Goal: Information Seeking & Learning: Learn about a topic

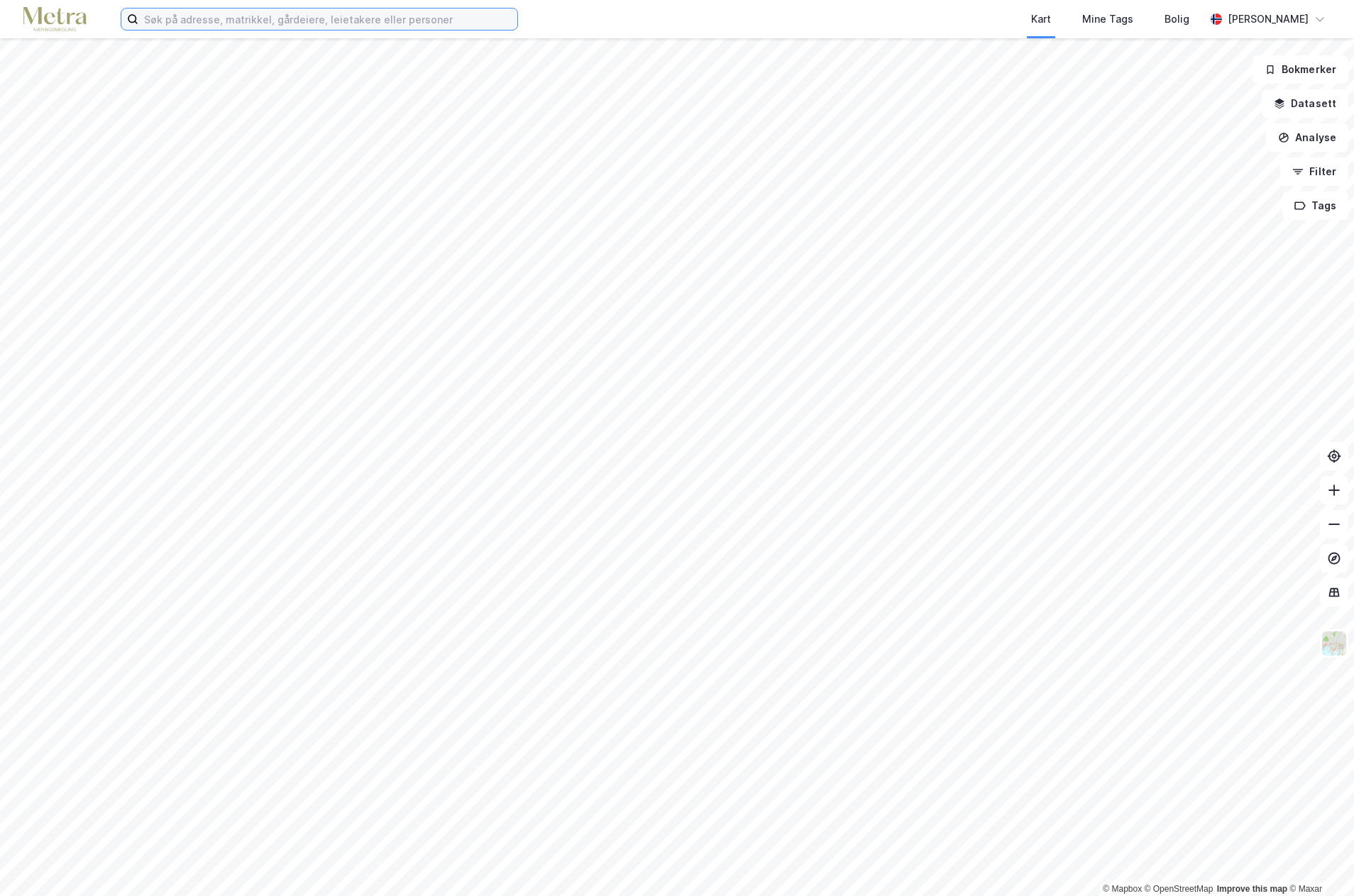
click at [263, 24] on input at bounding box center [327, 20] width 379 height 21
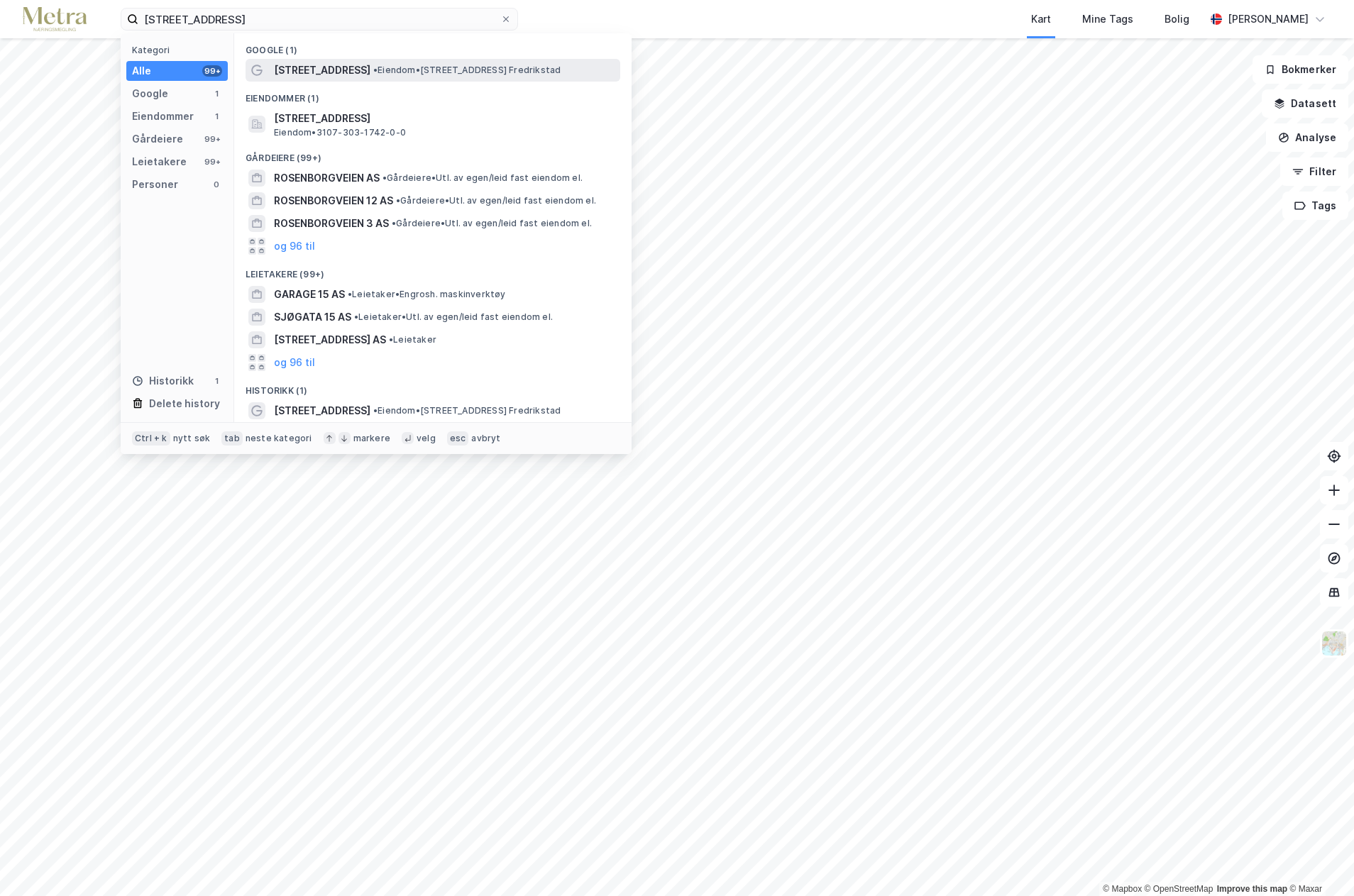
click at [394, 65] on span "• Eiendom • [STREET_ADDRESS] Fredrikstad" at bounding box center [466, 70] width 187 height 12
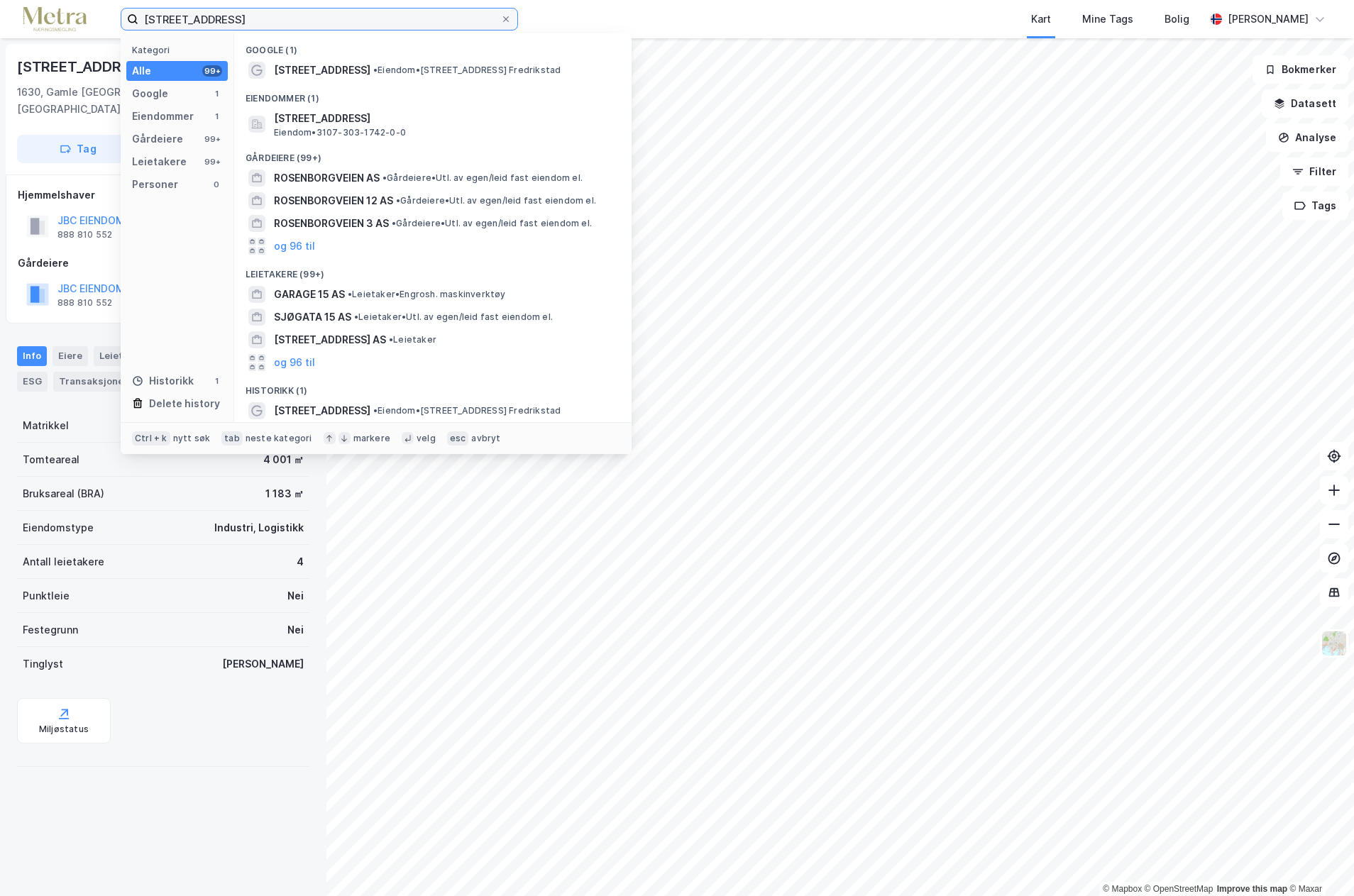
drag, startPoint x: 272, startPoint y: 18, endPoint x: 99, endPoint y: 19, distance: 173.0
click at [99, 19] on div "rosenborgveien 15 Kategori Alle 99+ Google 1 Eiendommer 1 Gårdeiere 99+ Leietak…" at bounding box center [677, 19] width 1354 height 38
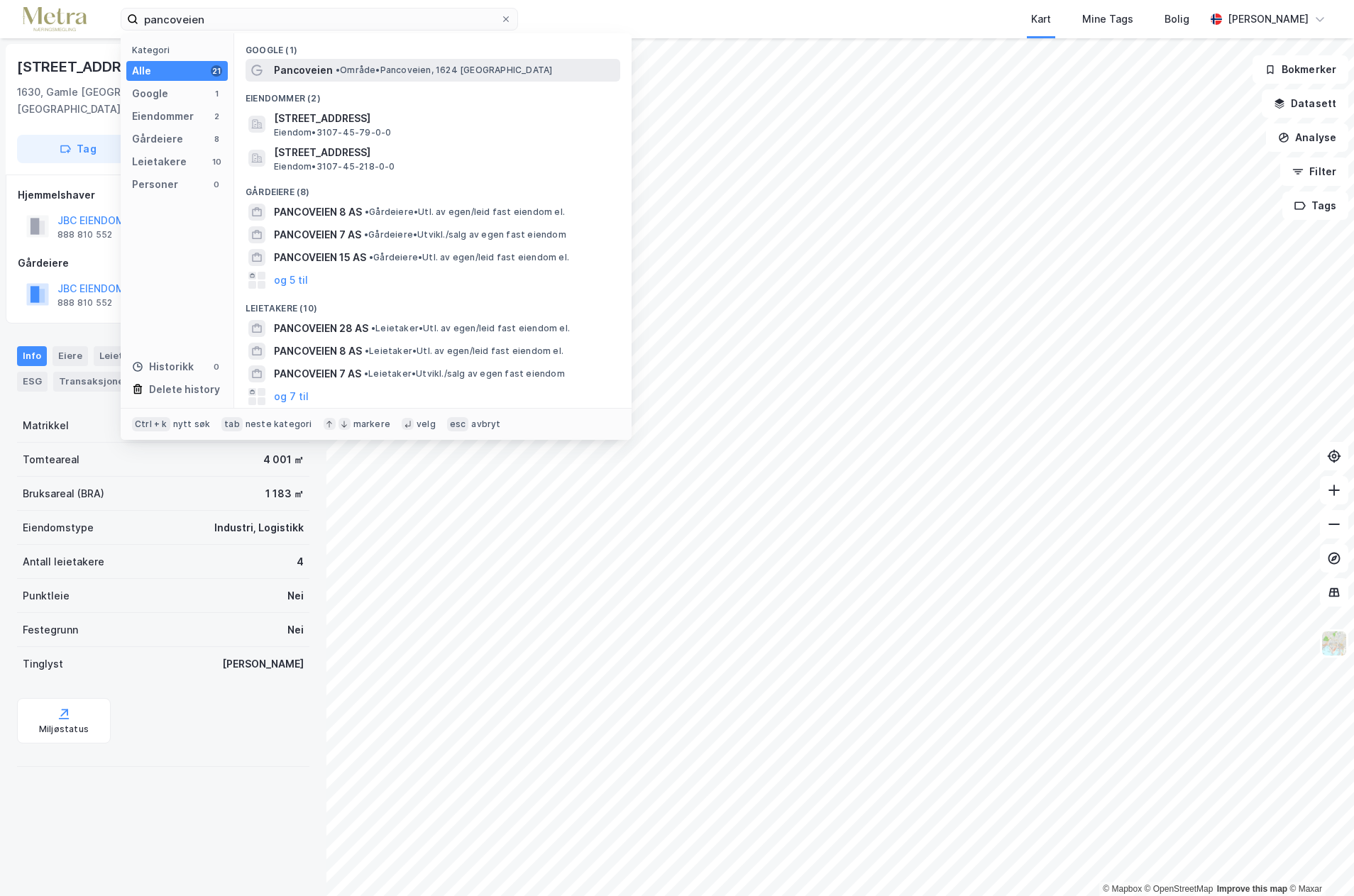
click at [301, 75] on span "Pancoveien" at bounding box center [303, 70] width 59 height 17
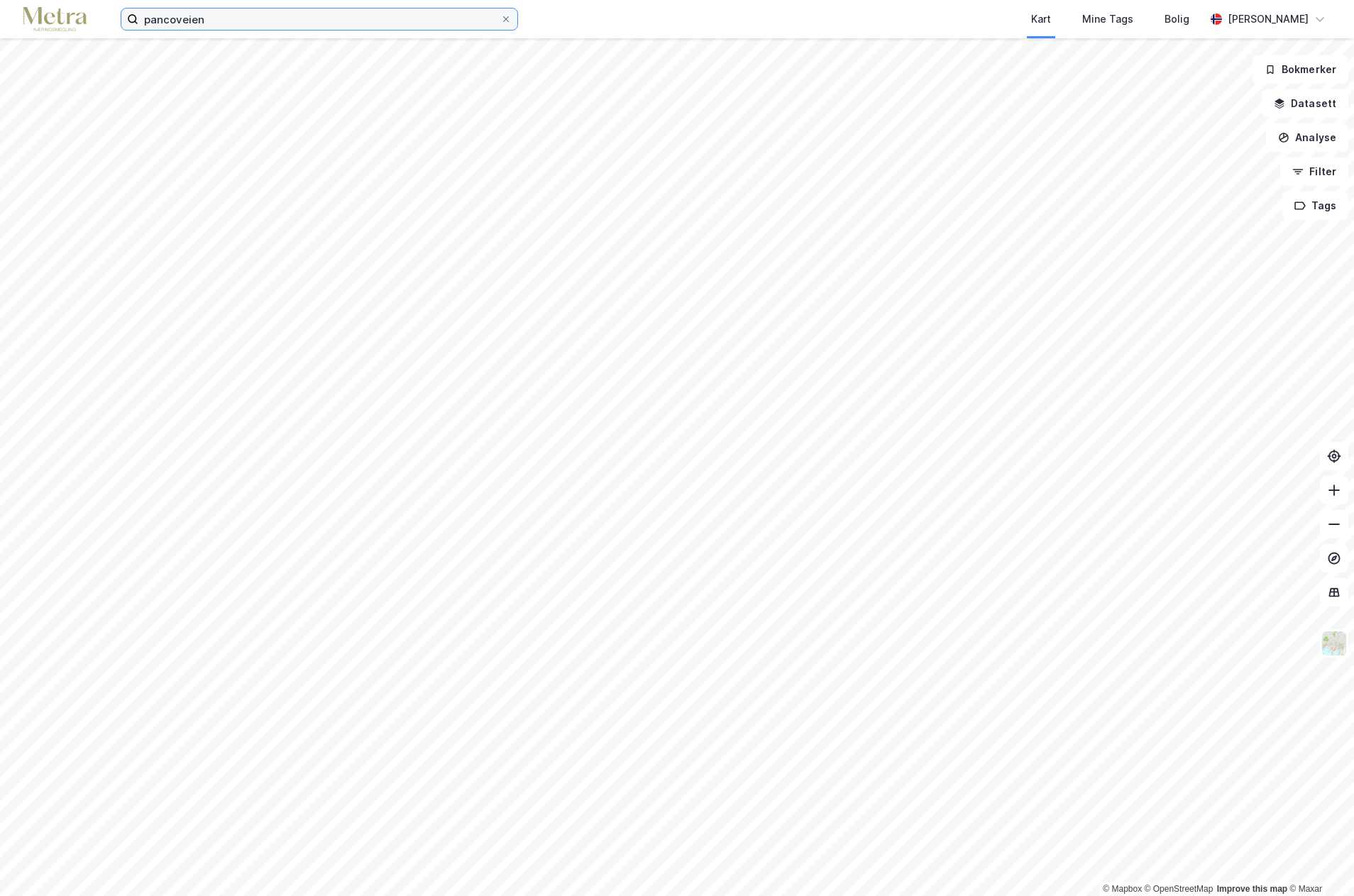
click at [230, 21] on input "pancoveien" at bounding box center [319, 20] width 362 height 21
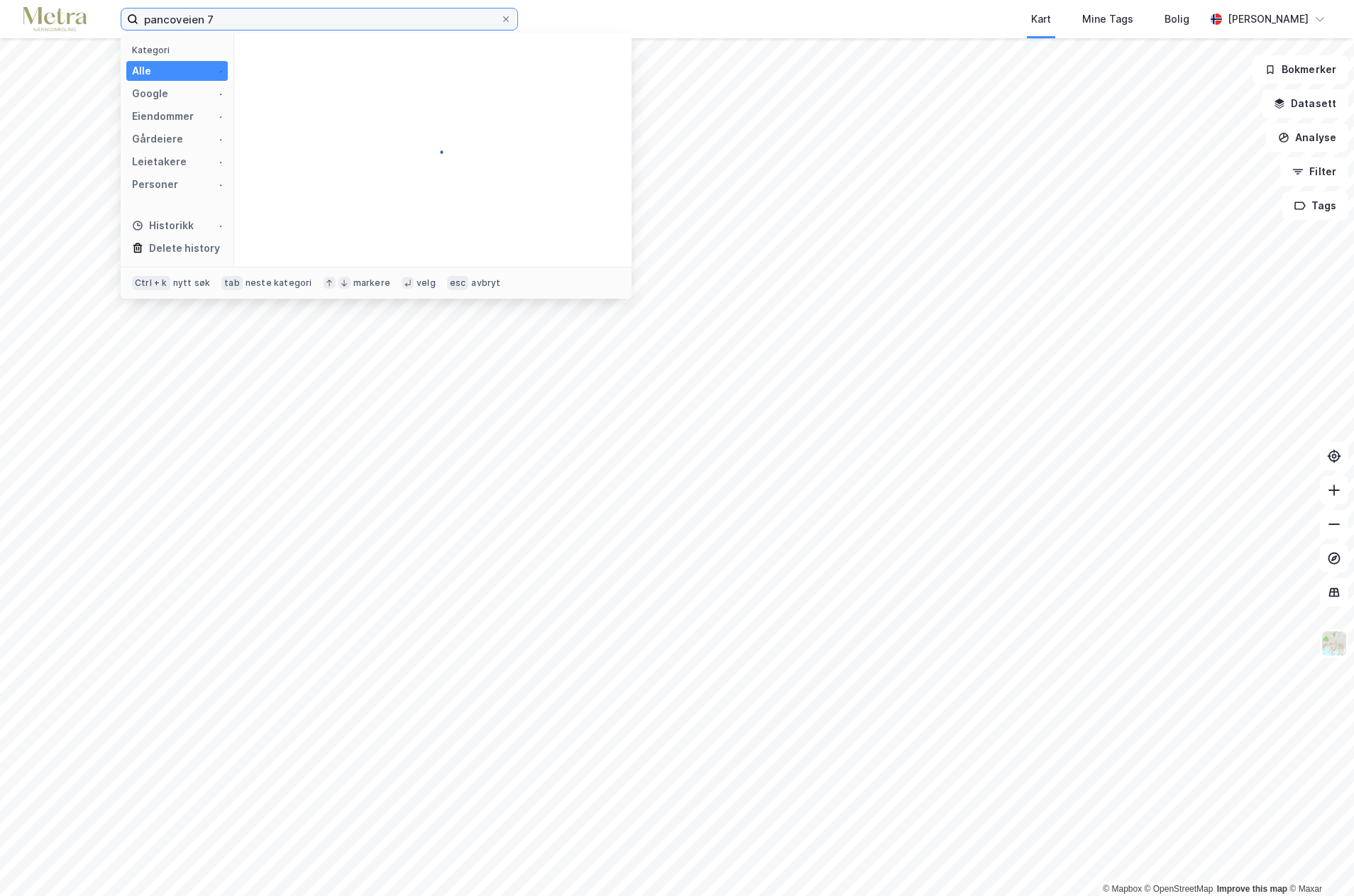
type input "pancoveien 7"
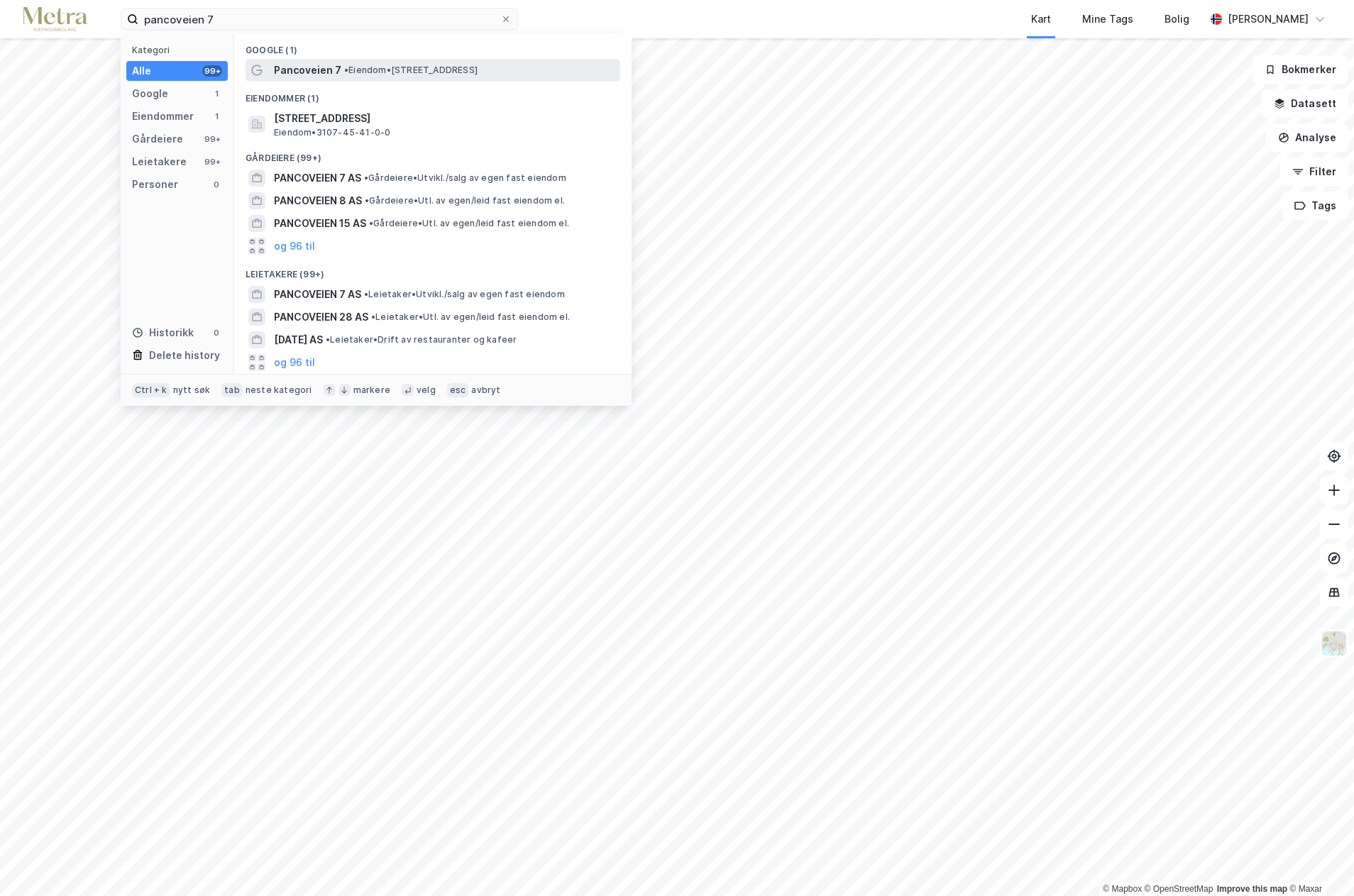
click at [291, 66] on span "Pancoveien 7" at bounding box center [308, 70] width 68 height 17
